Goal: Check status

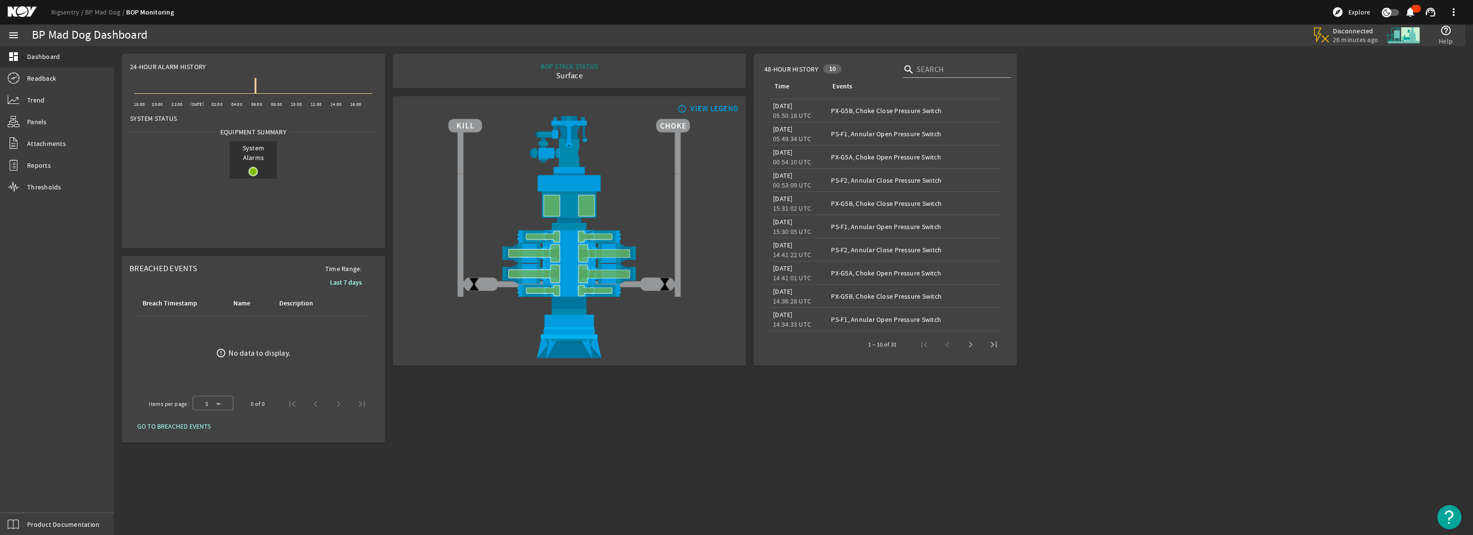
drag, startPoint x: 1334, startPoint y: 111, endPoint x: 1332, endPoint y: 94, distance: 17.0
click at [1334, 111] on rigsentry-main-dashboard "BP Mad Dog Dashboard Disconnected 26 minutes ago help_outline Help 24-Hour Alar…" at bounding box center [793, 248] width 1359 height 404
